Goal: Check status: Check status

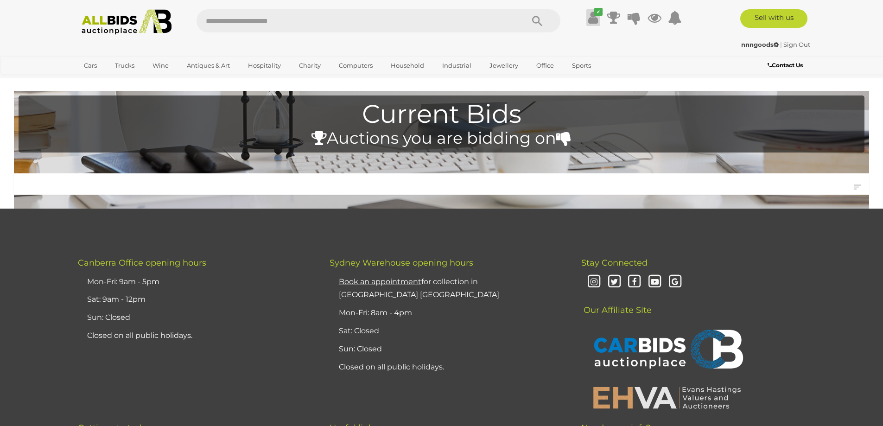
click at [595, 20] on icon at bounding box center [593, 17] width 10 height 17
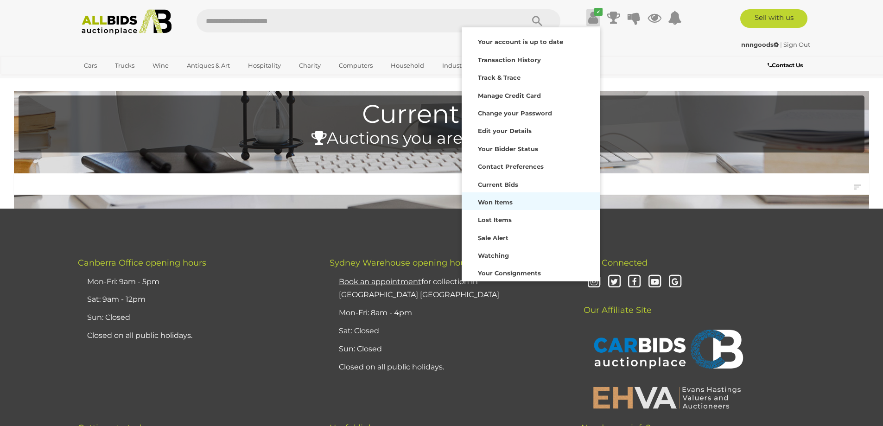
click at [496, 203] on strong "Won Items" at bounding box center [495, 201] width 35 height 7
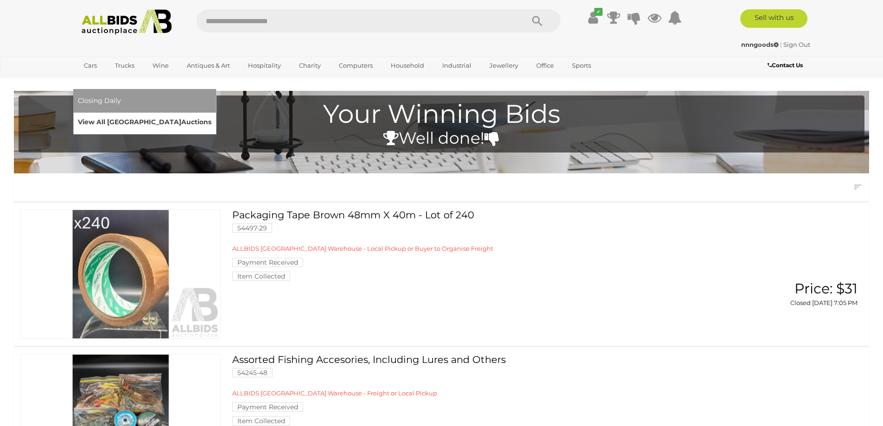
click at [211, 115] on link "View All Sydney Auctions" at bounding box center [144, 122] width 133 height 14
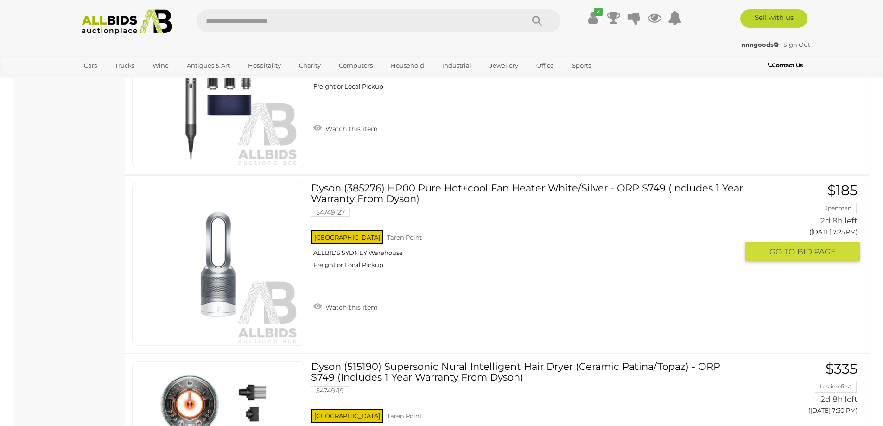
scroll to position [6950, 0]
